Goal: Task Accomplishment & Management: Complete application form

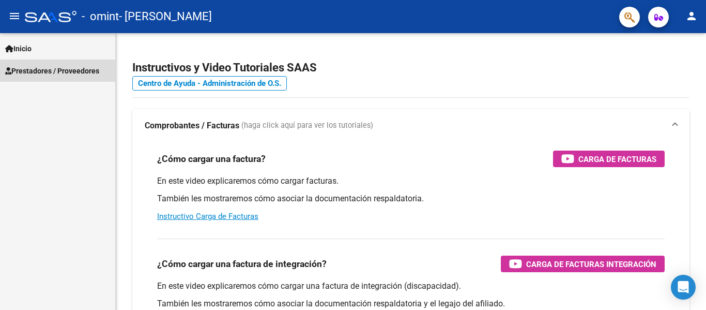
click at [59, 72] on span "Prestadores / Proveedores" at bounding box center [52, 70] width 94 height 11
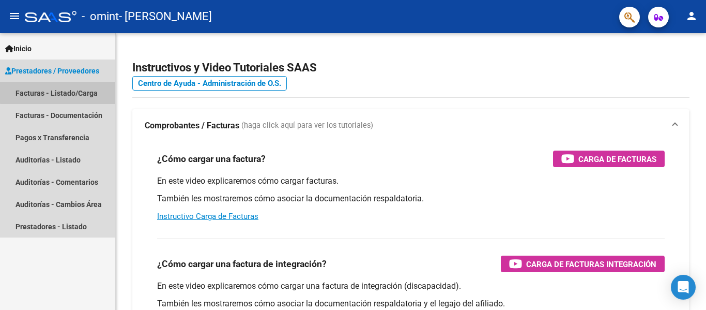
click at [64, 92] on link "Facturas - Listado/Carga" at bounding box center [57, 93] width 115 height 22
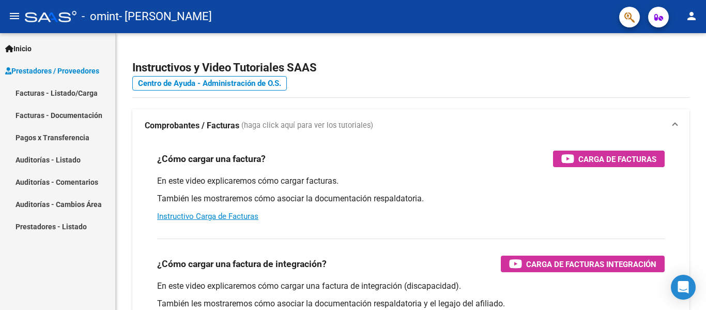
click at [64, 92] on link "Facturas - Listado/Carga" at bounding box center [57, 93] width 115 height 22
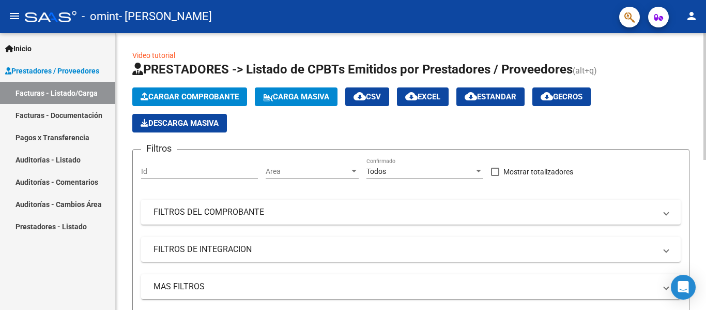
click at [207, 95] on span "Cargar Comprobante" at bounding box center [190, 96] width 98 height 9
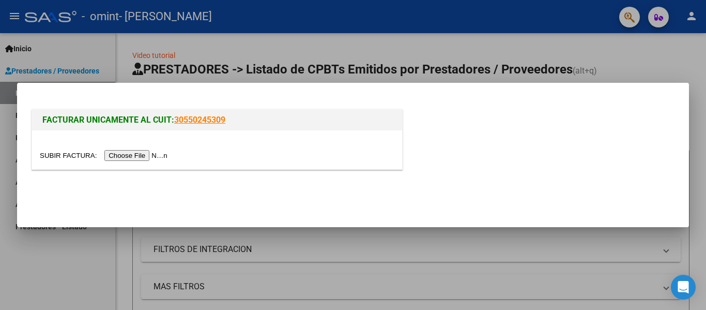
click at [147, 148] on div at bounding box center [217, 149] width 370 height 39
click at [145, 152] on input "file" at bounding box center [105, 155] width 131 height 11
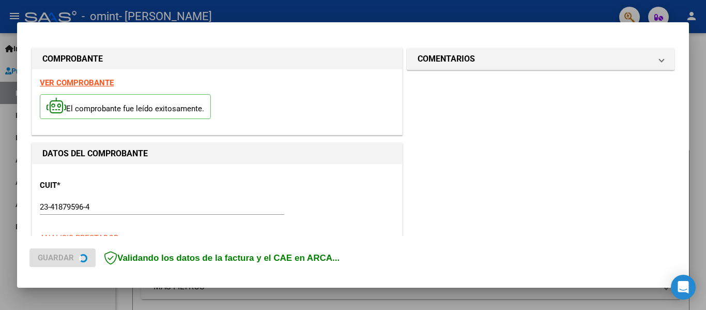
scroll to position [259, 0]
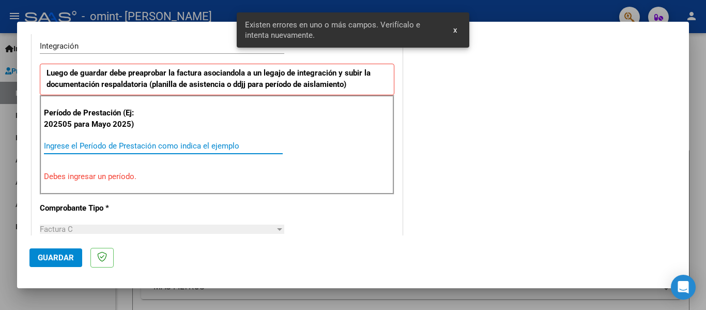
click at [117, 142] on input "Ingrese el Período de Prestación como indica el ejemplo" at bounding box center [163, 145] width 239 height 9
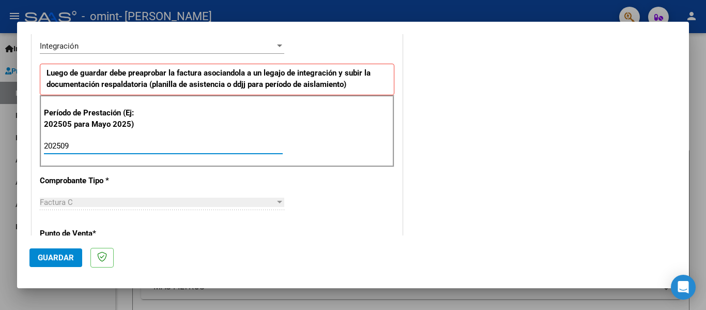
type input "202509"
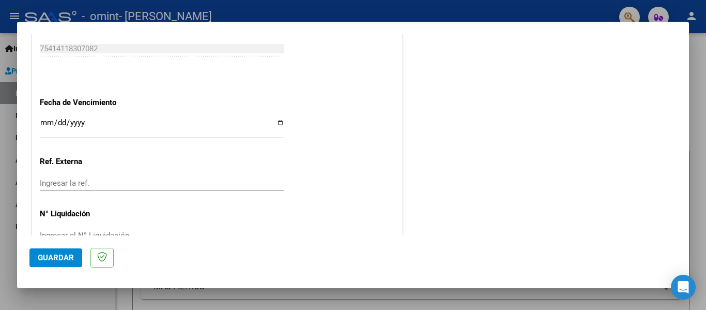
scroll to position [709, 0]
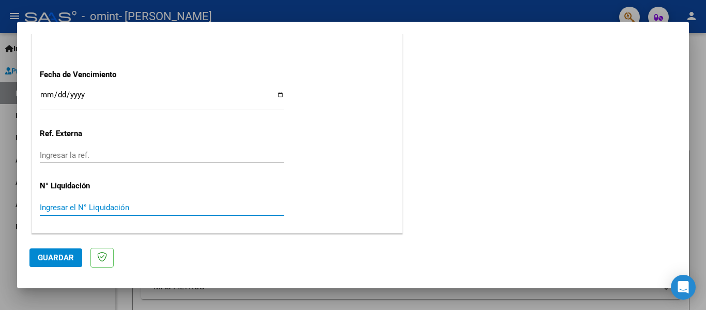
click at [81, 207] on input "Ingresar el N° Liquidación" at bounding box center [162, 207] width 245 height 9
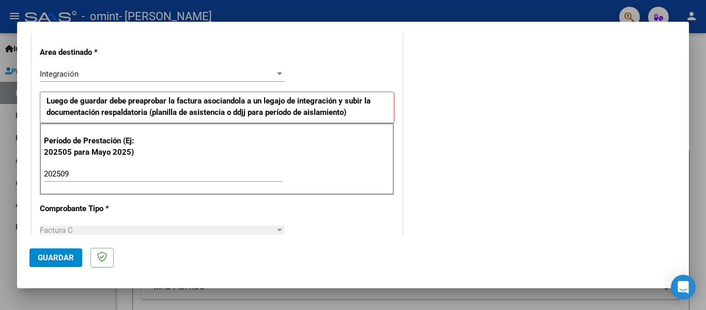
scroll to position [0, 0]
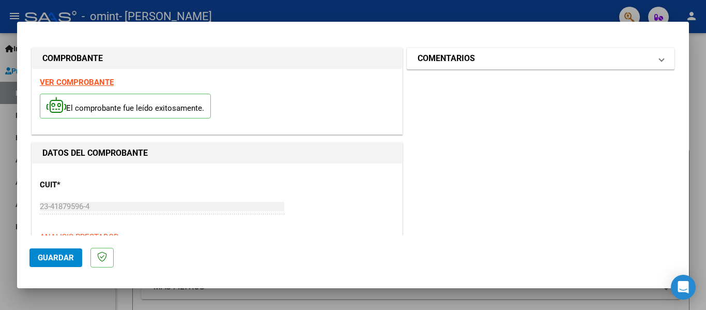
type input "98964.88"
click at [481, 52] on mat-expansion-panel-header "COMENTARIOS" at bounding box center [540, 58] width 267 height 21
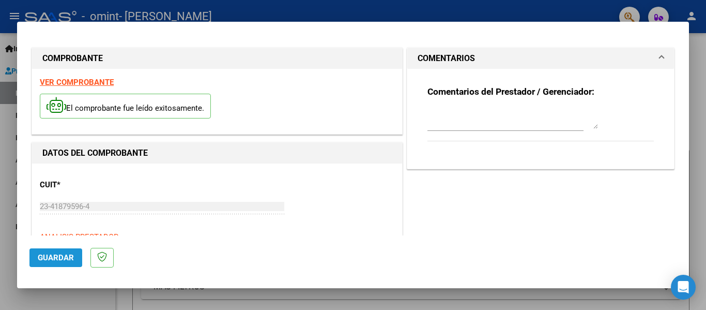
click at [59, 253] on span "Guardar" at bounding box center [56, 257] width 36 height 9
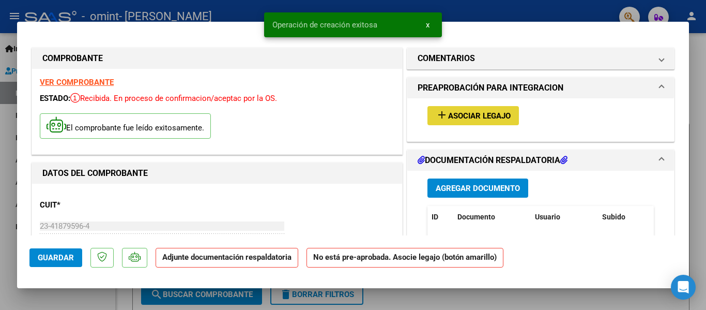
click at [476, 113] on span "Asociar Legajo" at bounding box center [479, 115] width 63 height 9
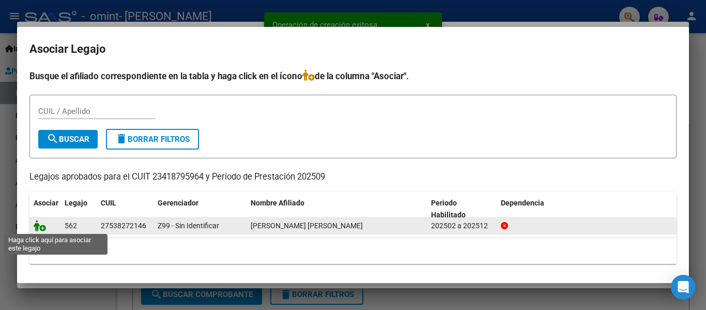
click at [36, 228] on icon at bounding box center [40, 225] width 12 height 11
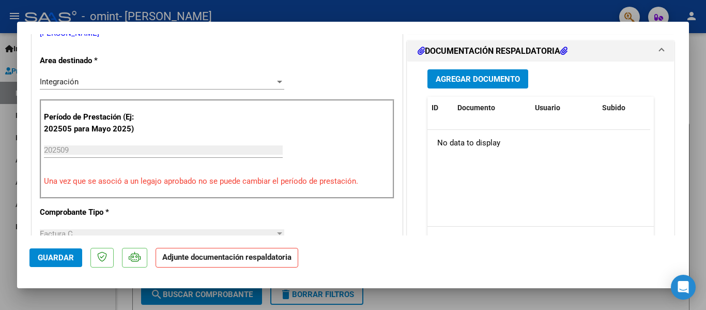
scroll to position [244, 0]
click at [501, 81] on span "Agregar Documento" at bounding box center [478, 78] width 84 height 9
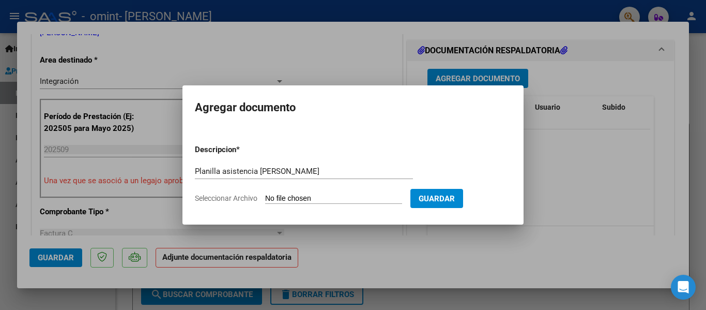
click at [356, 191] on form "Descripcion * Planilla asistencia [PERSON_NAME] Escriba aquí una descripcion Se…" at bounding box center [353, 173] width 316 height 75
click at [336, 201] on input "Seleccionar Archivo" at bounding box center [333, 199] width 137 height 10
click at [287, 171] on input "Planilla asistencia [PERSON_NAME]" at bounding box center [304, 170] width 218 height 9
type input "Planilla asistencia [PERSON_NAME] [DATE]"
click at [351, 195] on input "Seleccionar Archivo" at bounding box center [333, 199] width 137 height 10
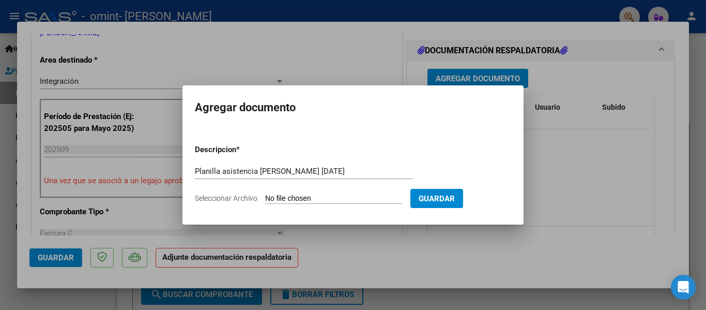
type input "C:\fakepath\Planilla asistencia [PERSON_NAME] septiembre.pdf"
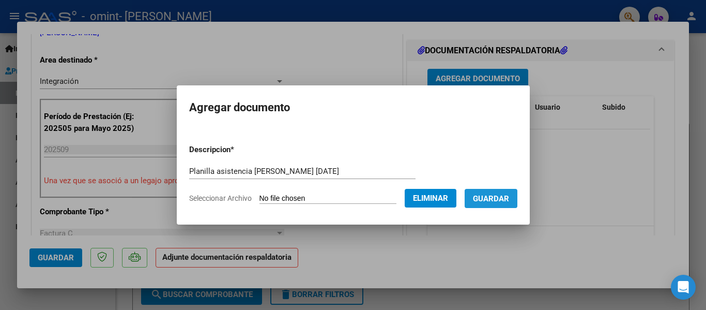
click at [504, 191] on button "Guardar" at bounding box center [491, 198] width 53 height 19
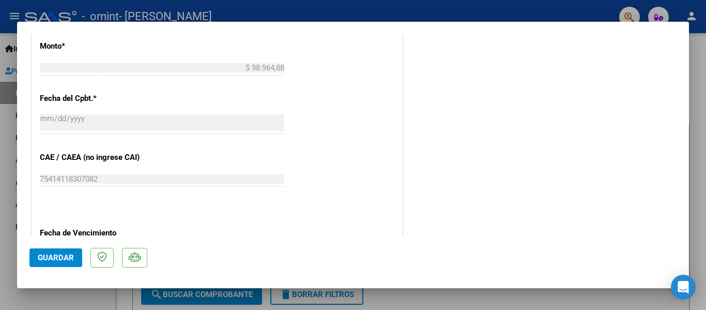
scroll to position [567, 0]
click at [69, 255] on span "Guardar" at bounding box center [56, 257] width 36 height 9
